Goal: Task Accomplishment & Management: Manage account settings

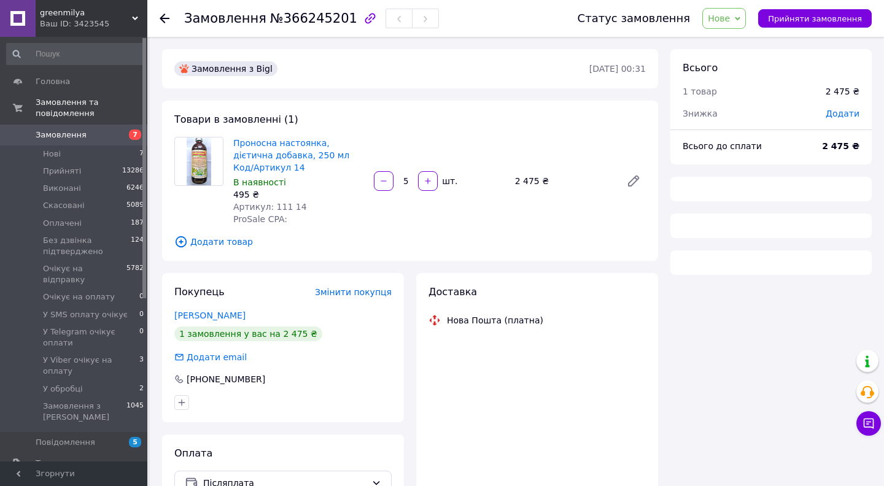
scroll to position [70, 0]
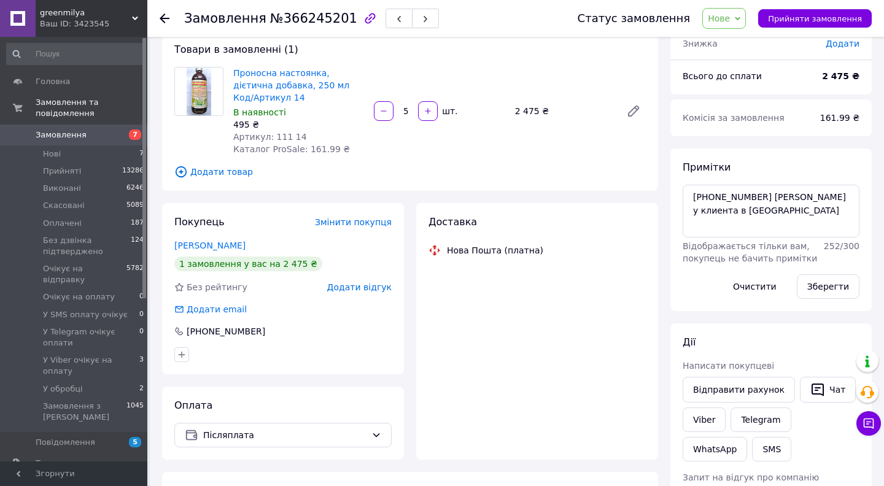
click at [728, 15] on span "Нове" at bounding box center [719, 19] width 22 height 10
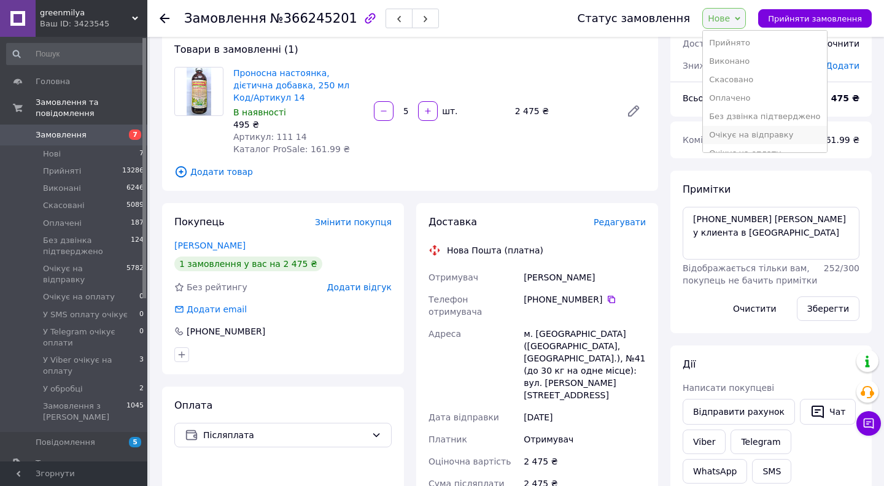
click at [754, 130] on li "Очікує на відправку" at bounding box center [764, 135] width 123 height 18
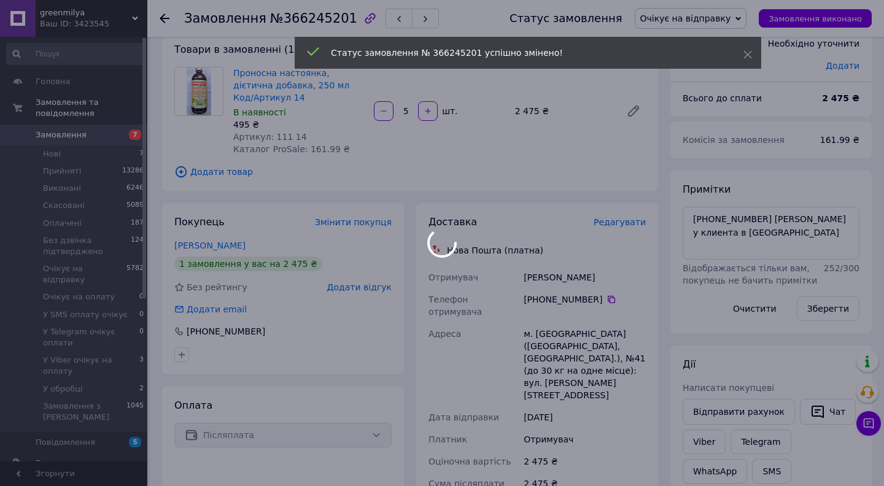
click at [693, 230] on div at bounding box center [442, 243] width 884 height 486
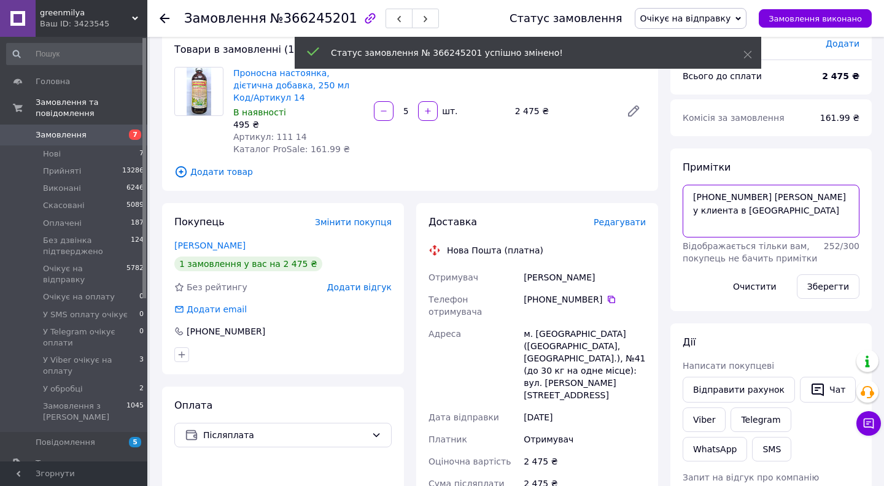
click at [695, 234] on textarea "[PHONE_NUMBER] [PERSON_NAME] у клиента в [GEOGRAPHIC_DATA]" at bounding box center [770, 211] width 177 height 53
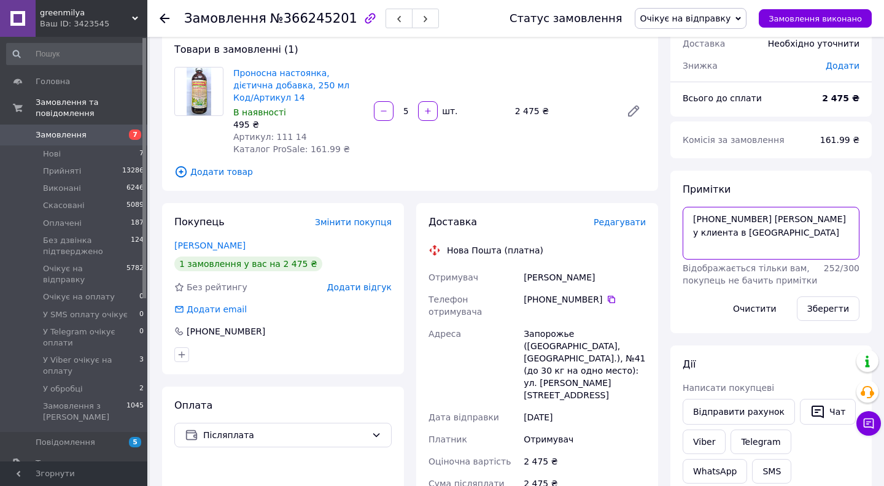
drag, startPoint x: 692, startPoint y: 233, endPoint x: 714, endPoint y: 250, distance: 28.0
click at [714, 250] on textarea "[PHONE_NUMBER] [PERSON_NAME] у клиента в [GEOGRAPHIC_DATA]" at bounding box center [770, 233] width 177 height 53
type textarea "[PHONE_NUMBER] [PERSON_NAME]"
click at [817, 304] on button "Зберегти" at bounding box center [828, 308] width 63 height 25
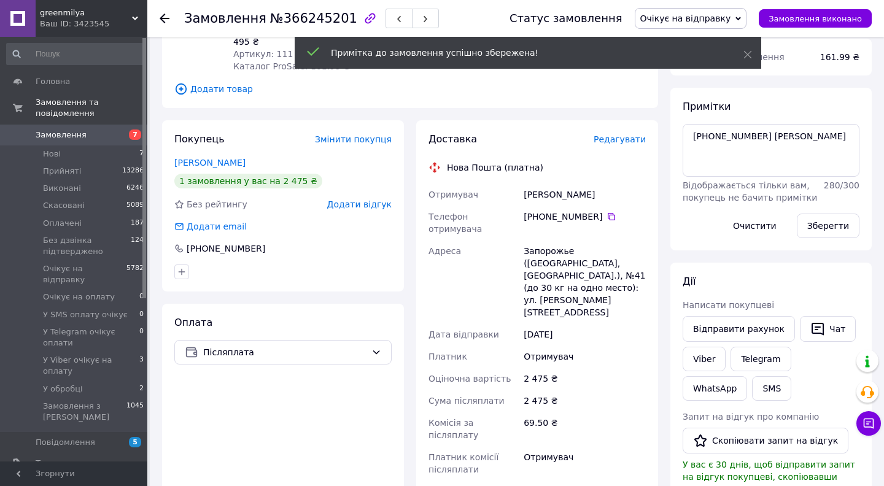
scroll to position [140, 0]
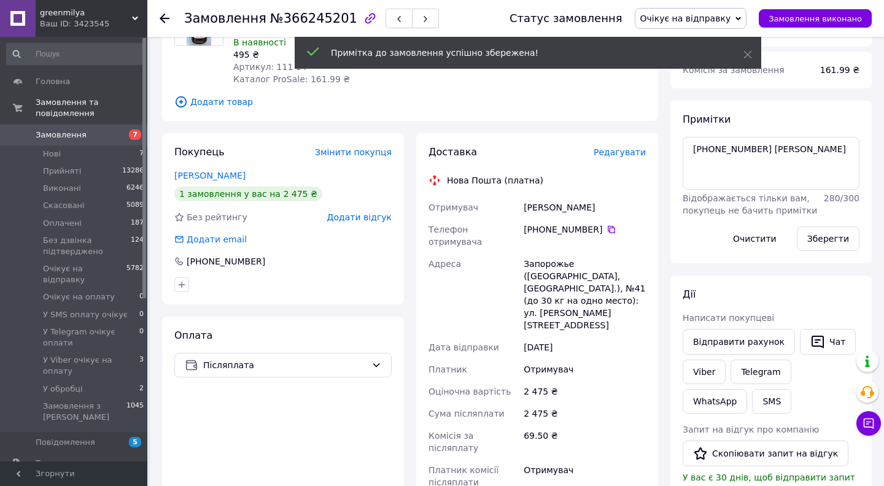
click at [614, 150] on span "Редагувати" at bounding box center [619, 152] width 52 height 10
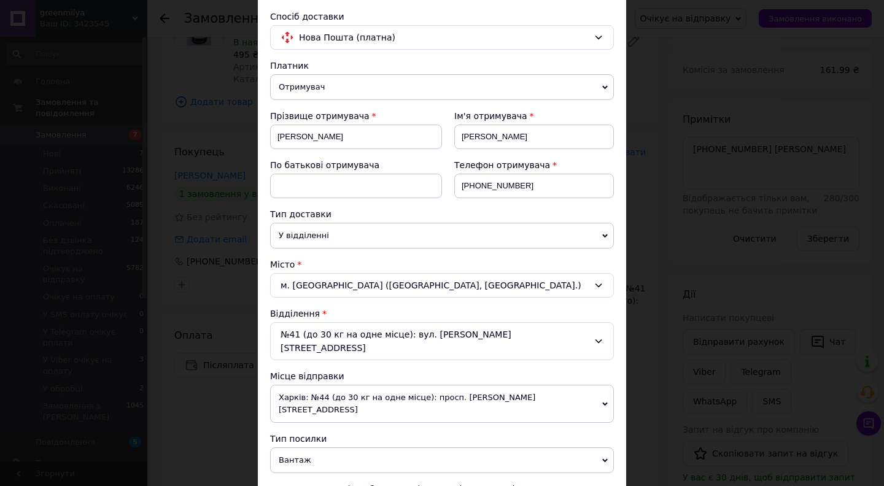
scroll to position [137, 0]
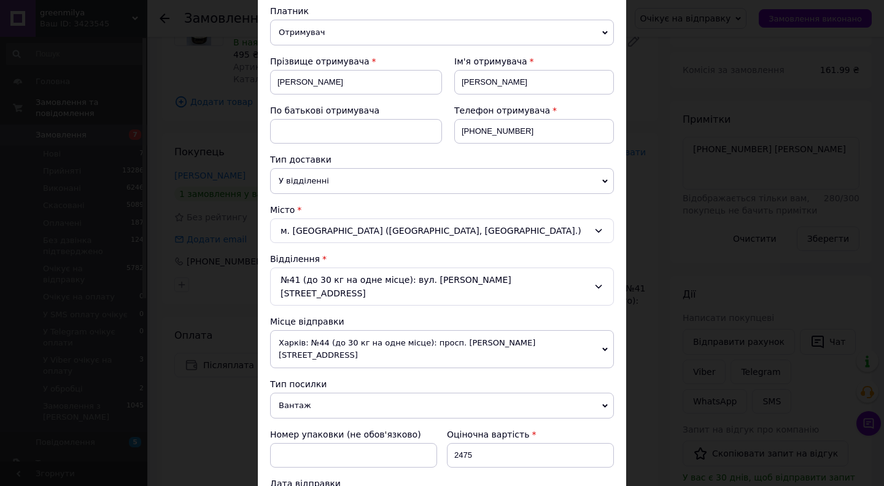
click at [461, 330] on span "Харків: №44 (до 30 кг на одне місце): просп. [PERSON_NAME][STREET_ADDRESS]" at bounding box center [442, 349] width 344 height 38
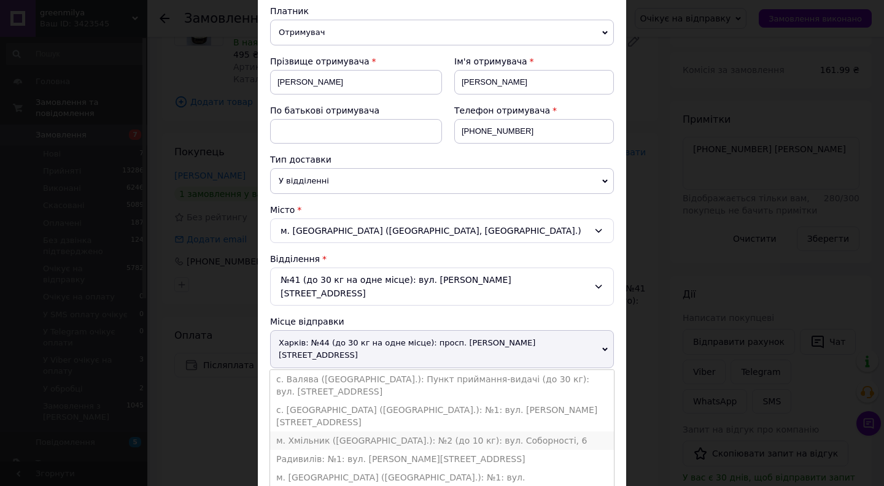
click at [425, 431] on li "м. Хмільник ([GEOGRAPHIC_DATA].): №2 (до 10 кг): вул. Соборності, 6" at bounding box center [442, 440] width 344 height 18
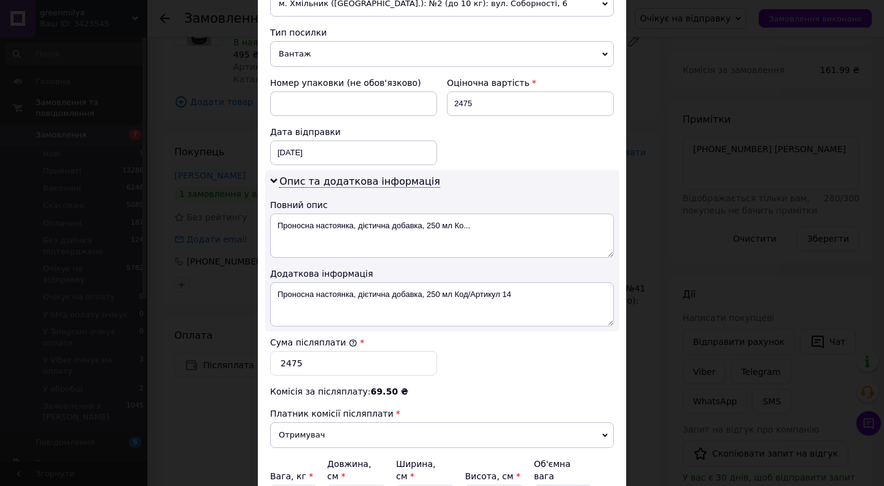
scroll to position [542, 0]
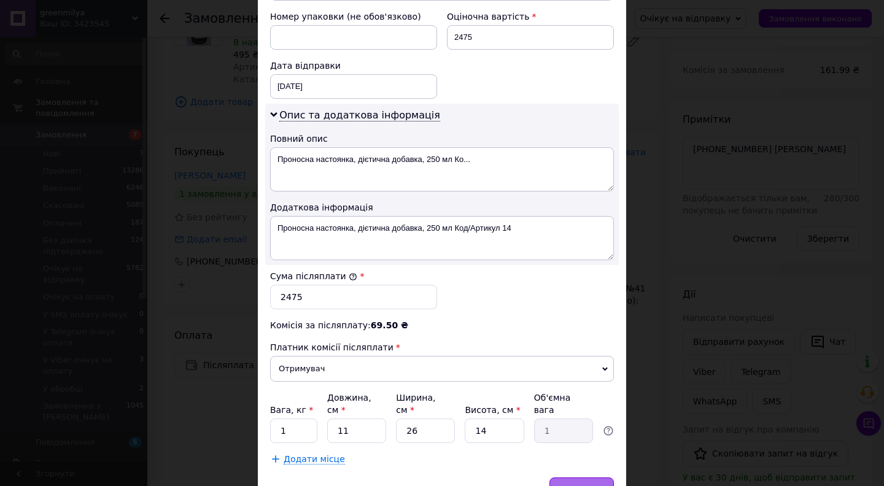
click at [566, 485] on span "Зберегти" at bounding box center [581, 489] width 39 height 9
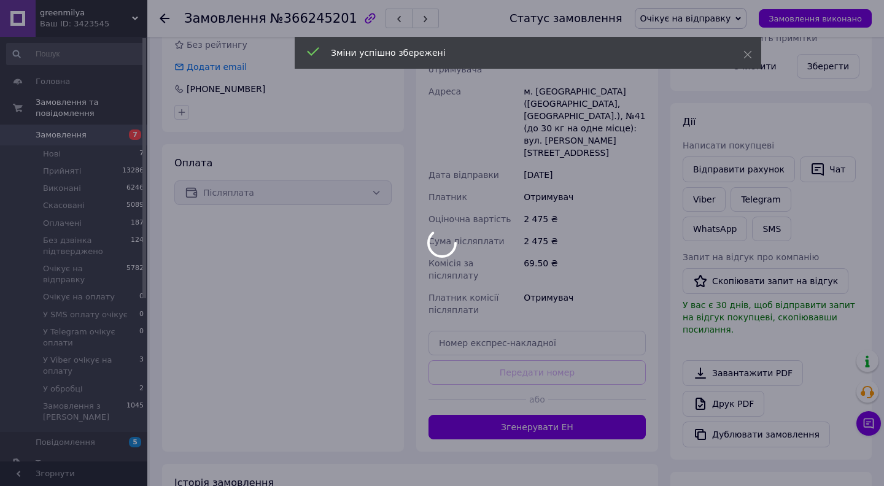
scroll to position [353, 0]
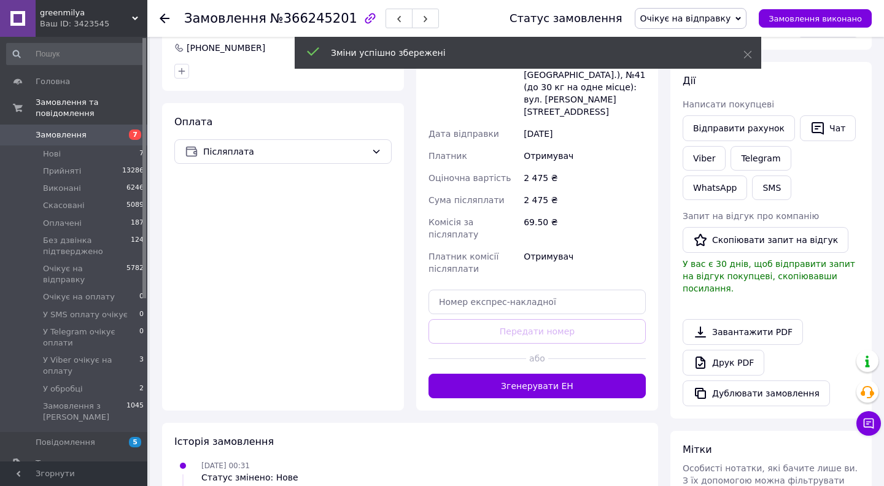
click at [508, 374] on button "Згенерувати ЕН" at bounding box center [536, 386] width 217 height 25
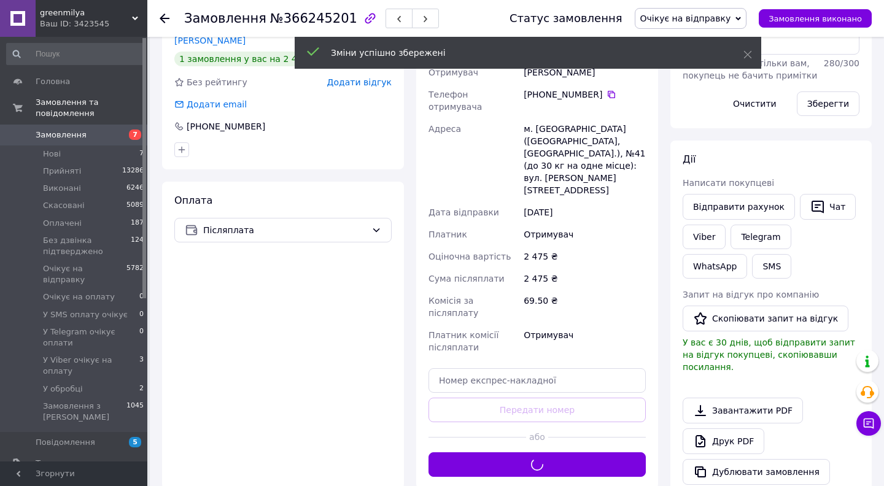
scroll to position [0, 0]
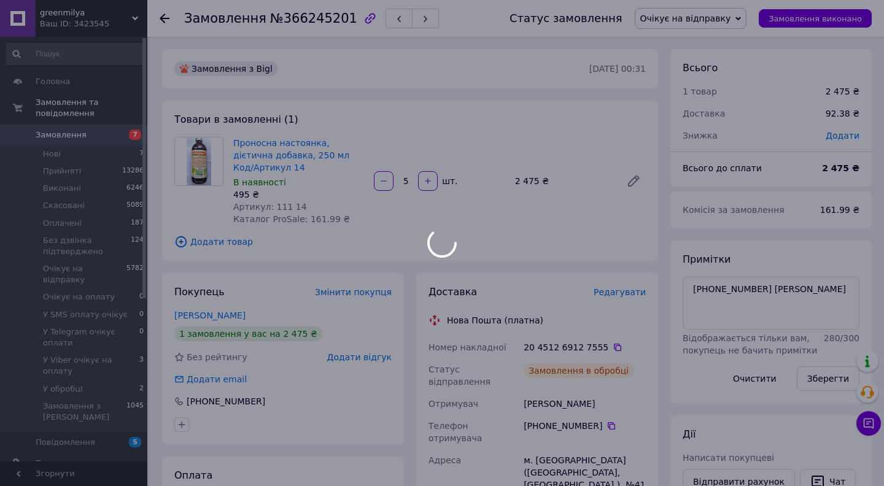
drag, startPoint x: 233, startPoint y: 141, endPoint x: 249, endPoint y: 166, distance: 30.1
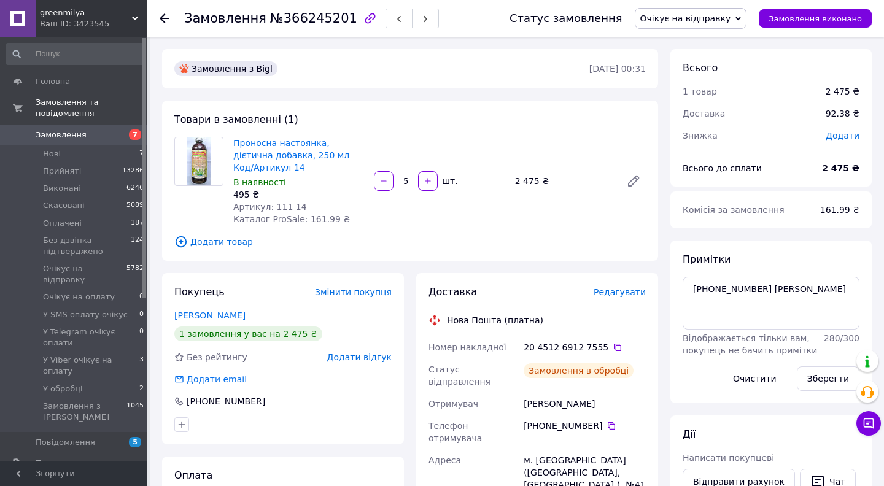
drag, startPoint x: 249, startPoint y: 166, endPoint x: 233, endPoint y: 142, distance: 29.6
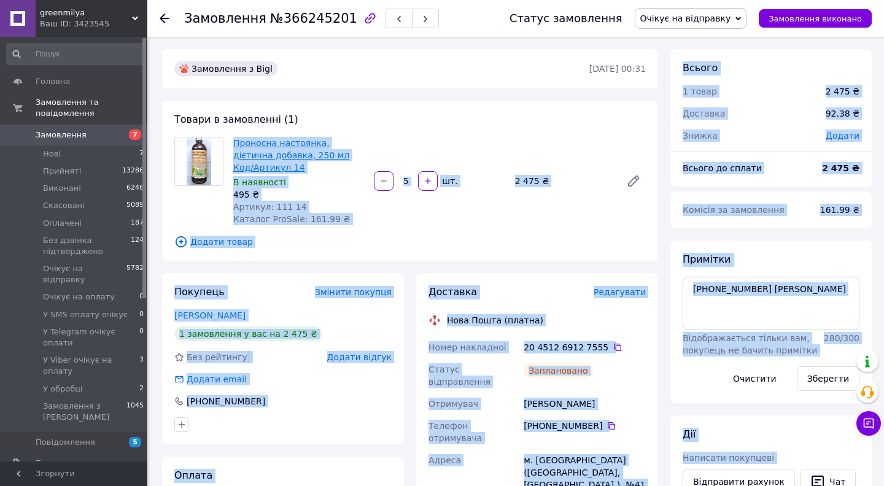
click at [252, 160] on link "Проносна настоянка, дієтична добавка, 250 мл Код/Артикул 14" at bounding box center [291, 155] width 116 height 34
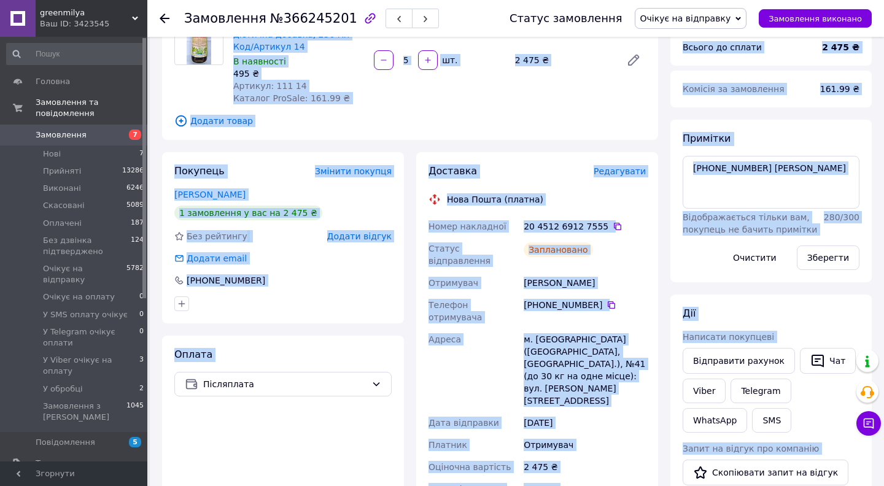
scroll to position [123, 0]
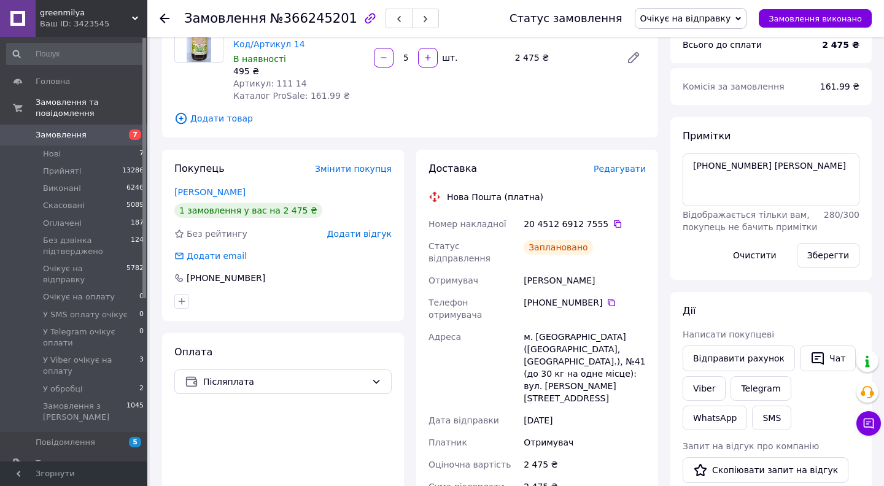
click at [609, 257] on div "Заплановано" at bounding box center [584, 252] width 127 height 34
click at [612, 224] on icon at bounding box center [617, 224] width 10 height 10
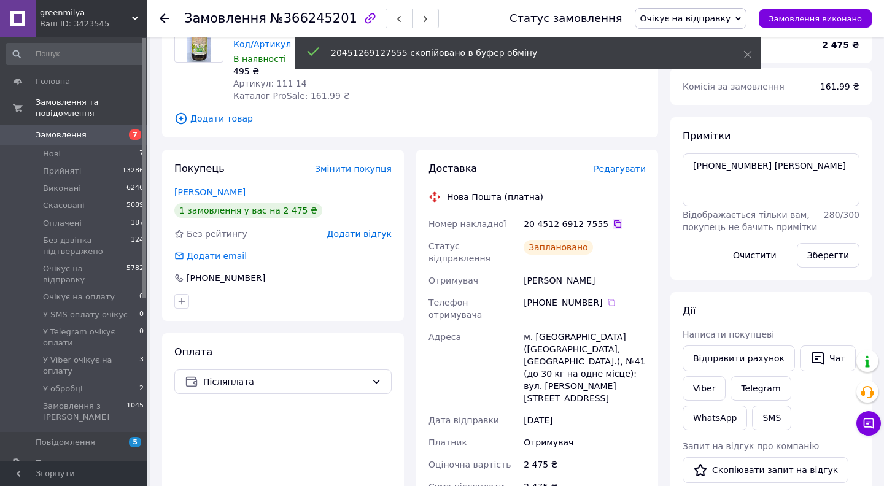
click at [612, 224] on icon at bounding box center [617, 224] width 10 height 10
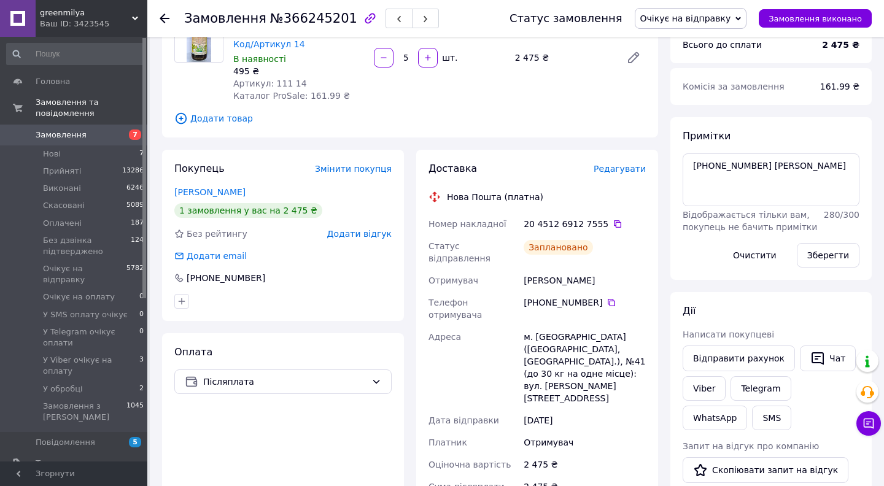
click at [722, 32] on div "Статус замовлення Очікує на відправку Прийнято Виконано Скасовано Оплачено Без …" at bounding box center [678, 18] width 387 height 37
click at [721, 21] on span "Очікує на відправку" at bounding box center [685, 19] width 91 height 10
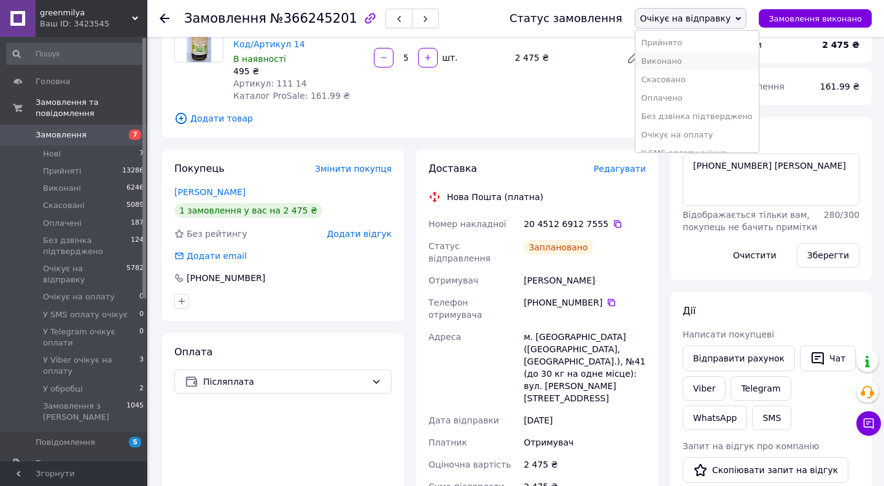
click at [711, 61] on li "Виконано" at bounding box center [696, 61] width 123 height 18
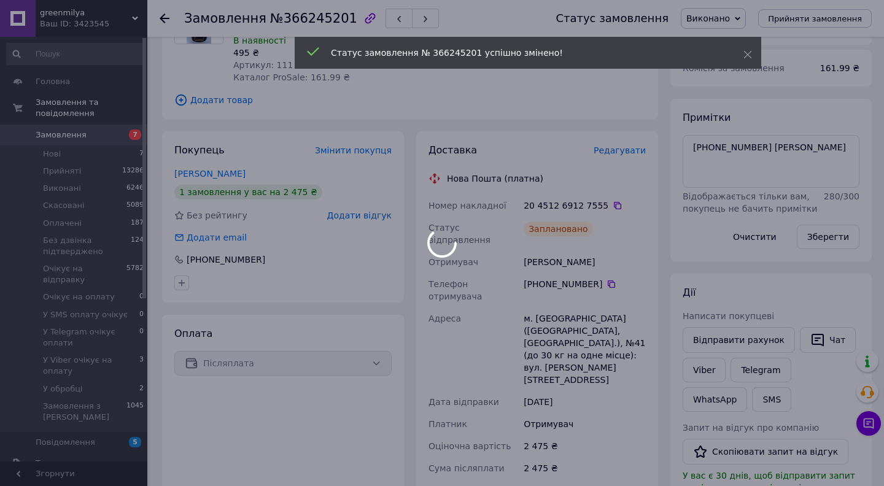
scroll to position [149, 0]
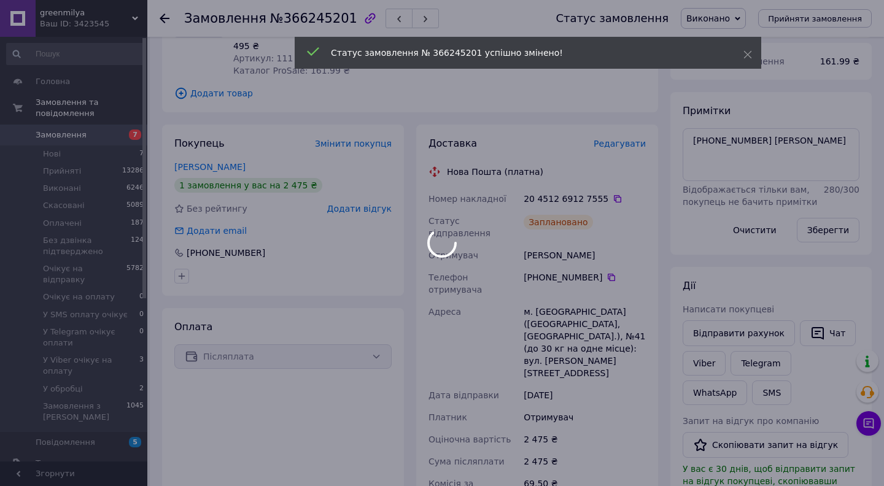
click at [604, 247] on div at bounding box center [442, 243] width 884 height 486
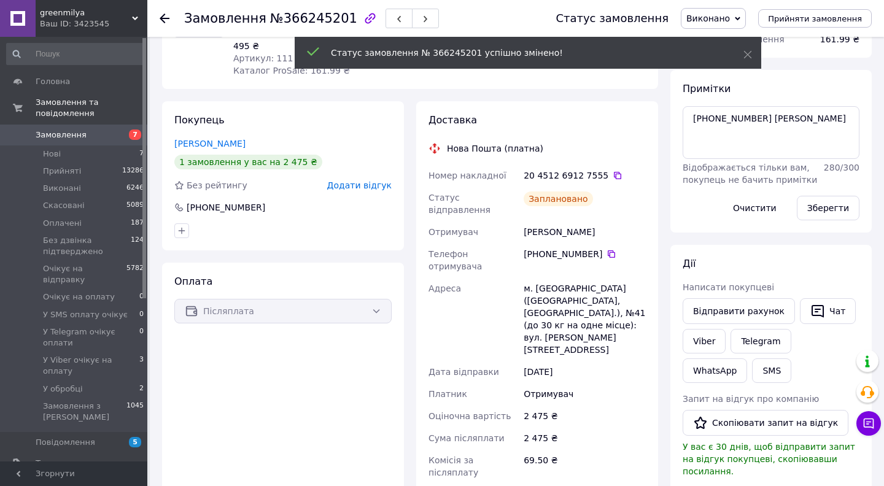
scroll to position [49, 0]
drag, startPoint x: 592, startPoint y: 219, endPoint x: 428, endPoint y: 217, distance: 163.9
click at [428, 217] on div "Номер накладної 20 4512 6912 7555   Статус відправлення Заплановано Отримувач […" at bounding box center [537, 352] width 222 height 376
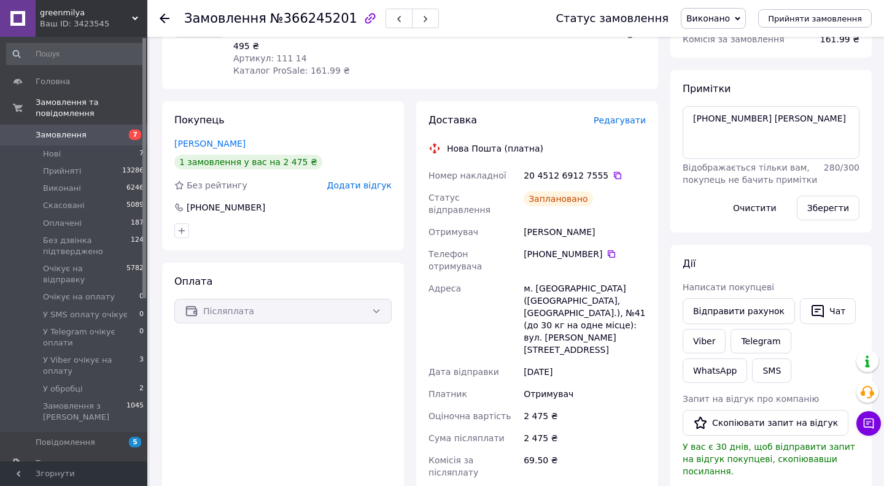
copy div "Отримувач [PERSON_NAME]"
